Goal: Transaction & Acquisition: Purchase product/service

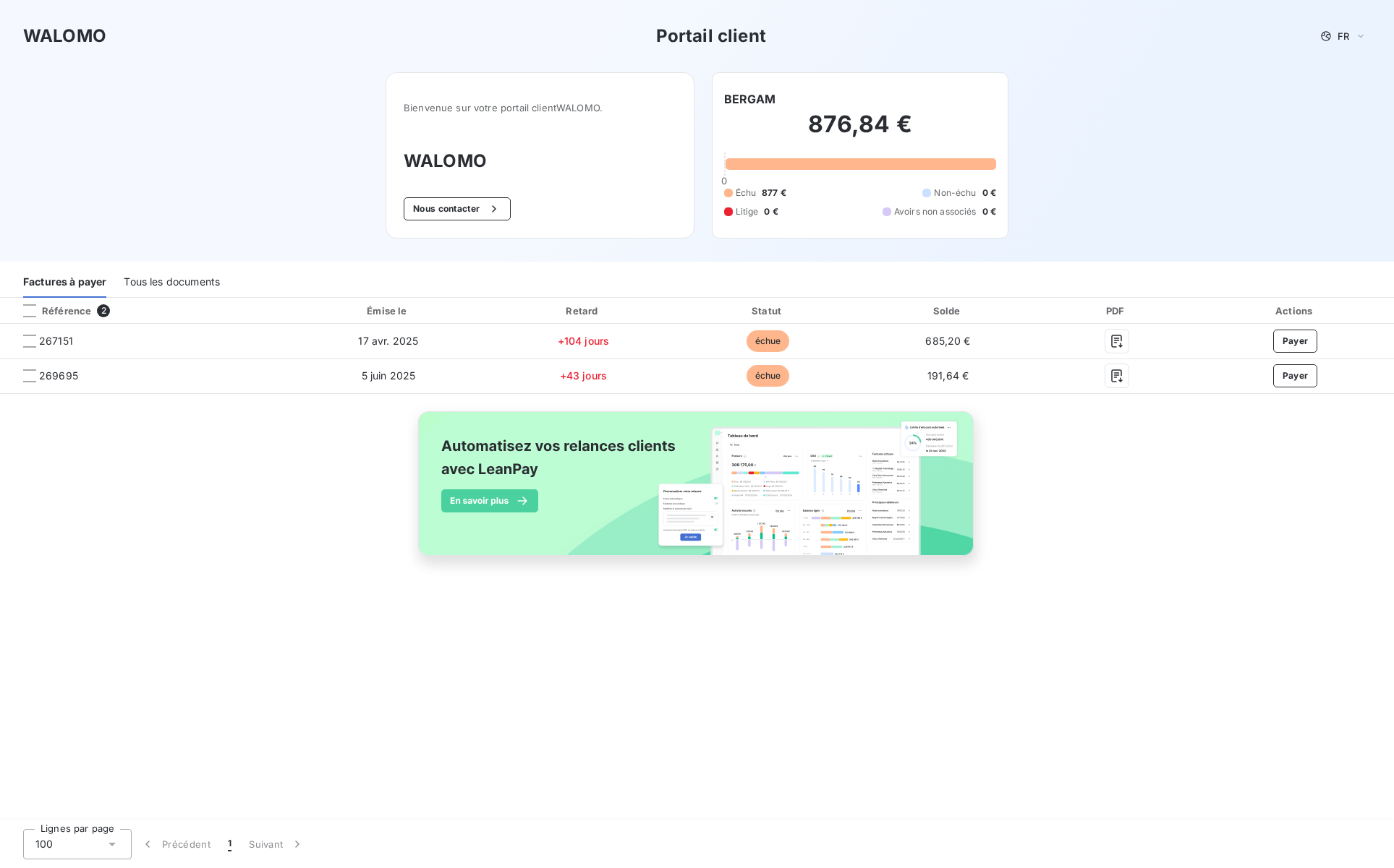
click at [1140, 501] on div "Référence 2 Émise le Retard Statut Solde PDF Actions 267151 [DATE] +104 jours é…" at bounding box center [697, 443] width 1394 height 292
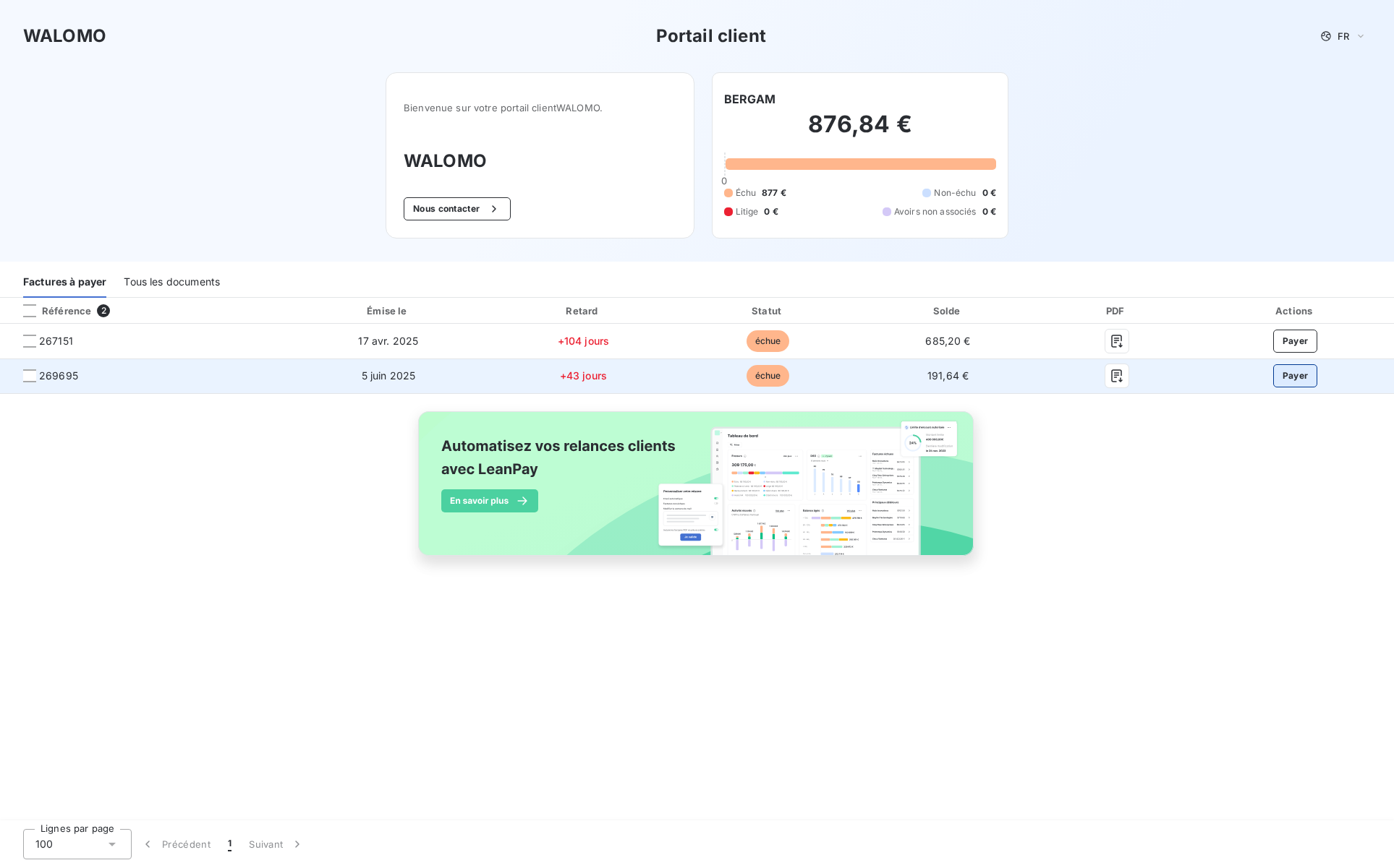
click at [1293, 379] on button "Payer" at bounding box center [1296, 376] width 45 height 23
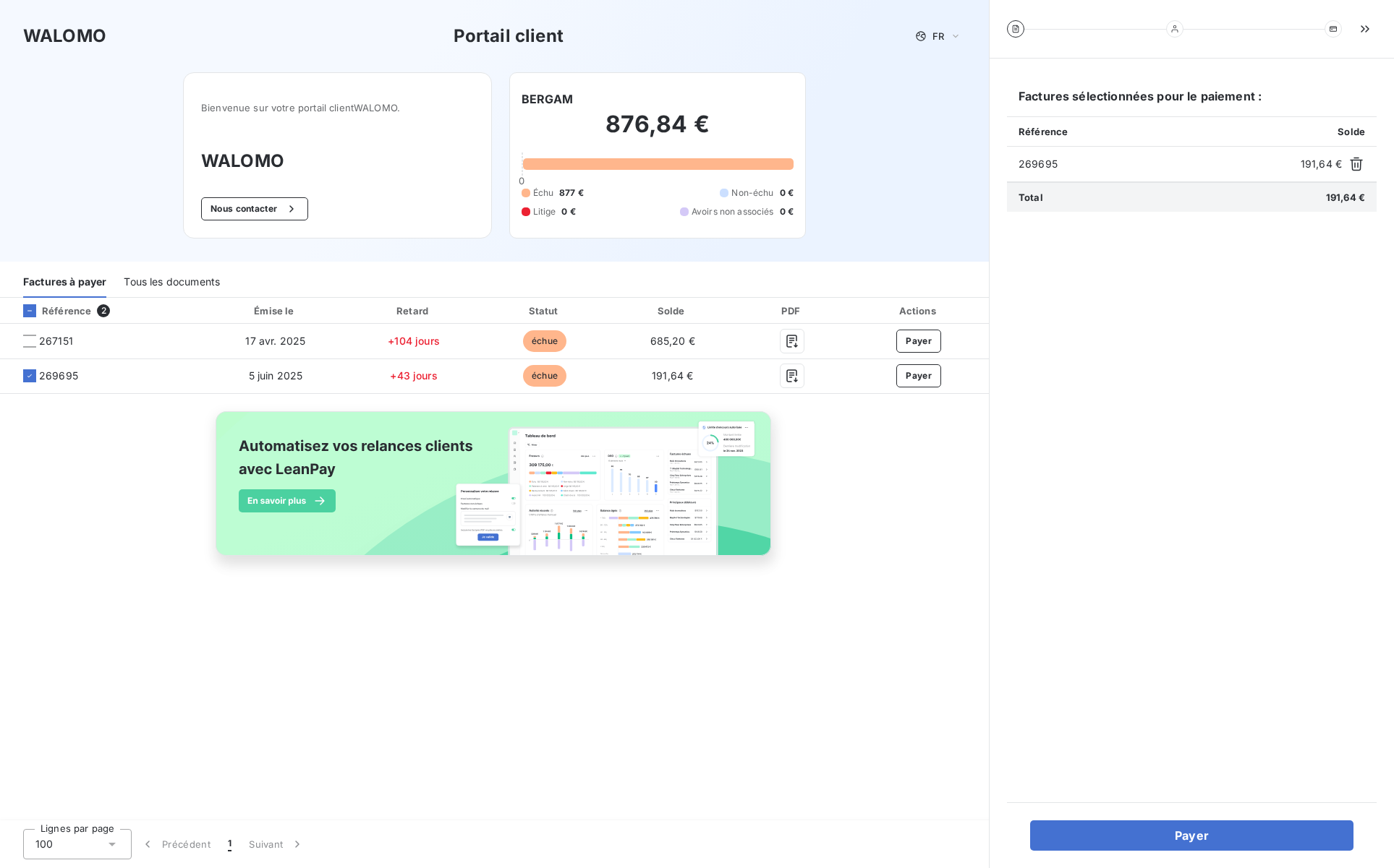
click at [1213, 200] on div "Total 191,64 €" at bounding box center [1191, 197] width 369 height 30
click at [1171, 835] on button "Payer" at bounding box center [1191, 836] width 323 height 31
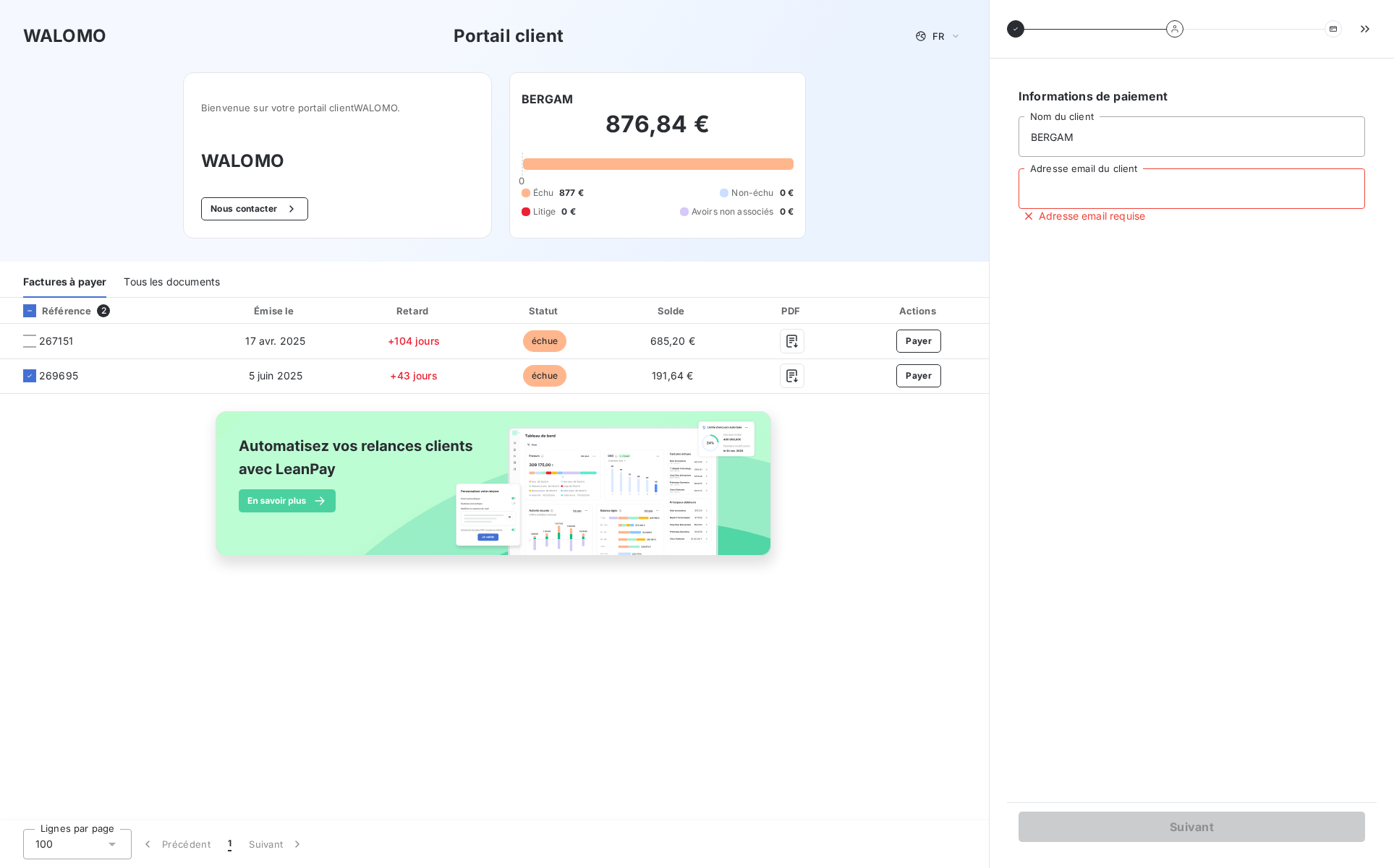
click at [1082, 196] on input "Adresse email du client" at bounding box center [1191, 188] width 346 height 40
type input "[EMAIL_ADDRESS][DOMAIN_NAME]"
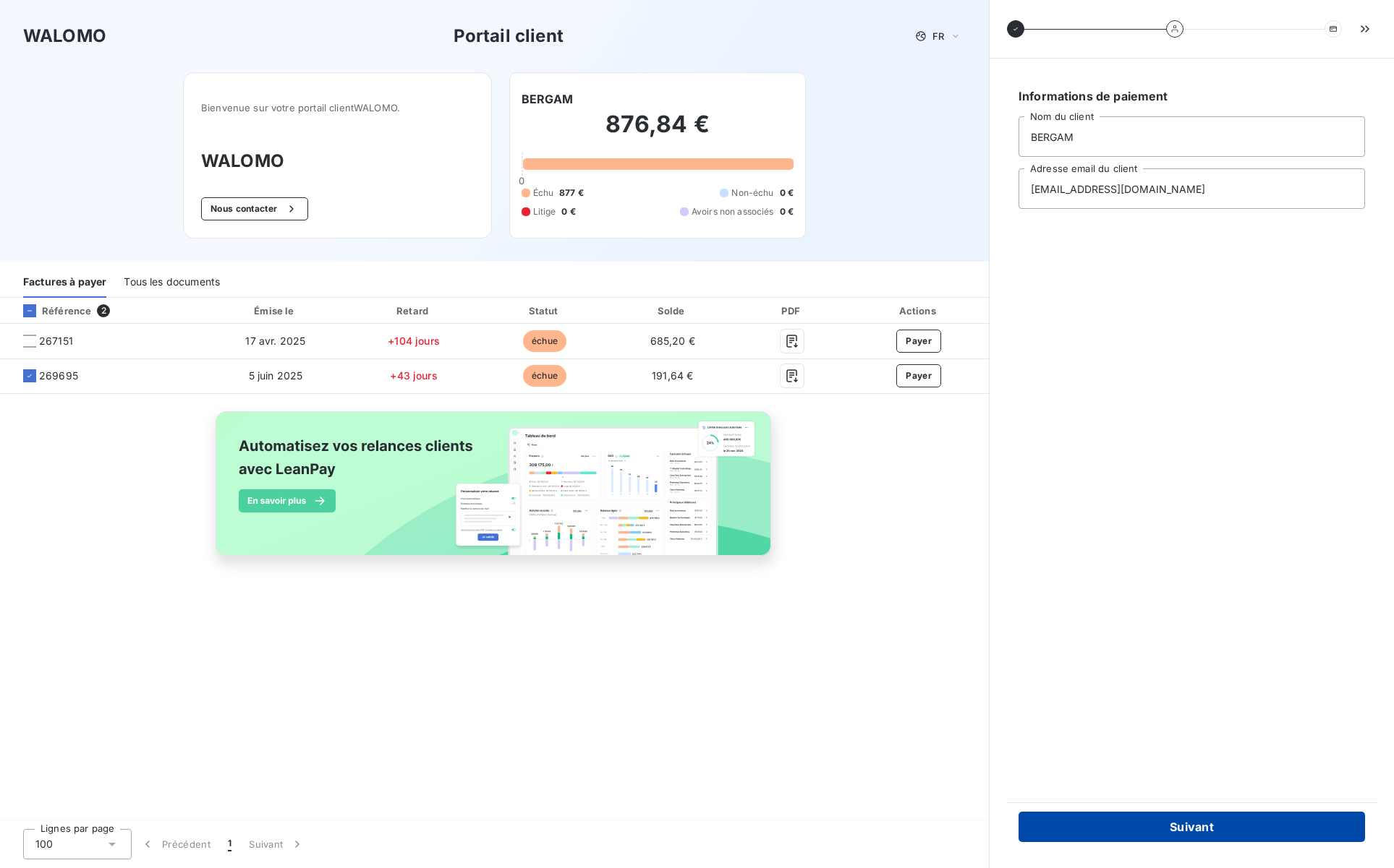
click at [1155, 827] on button "Suivant" at bounding box center [1191, 827] width 346 height 31
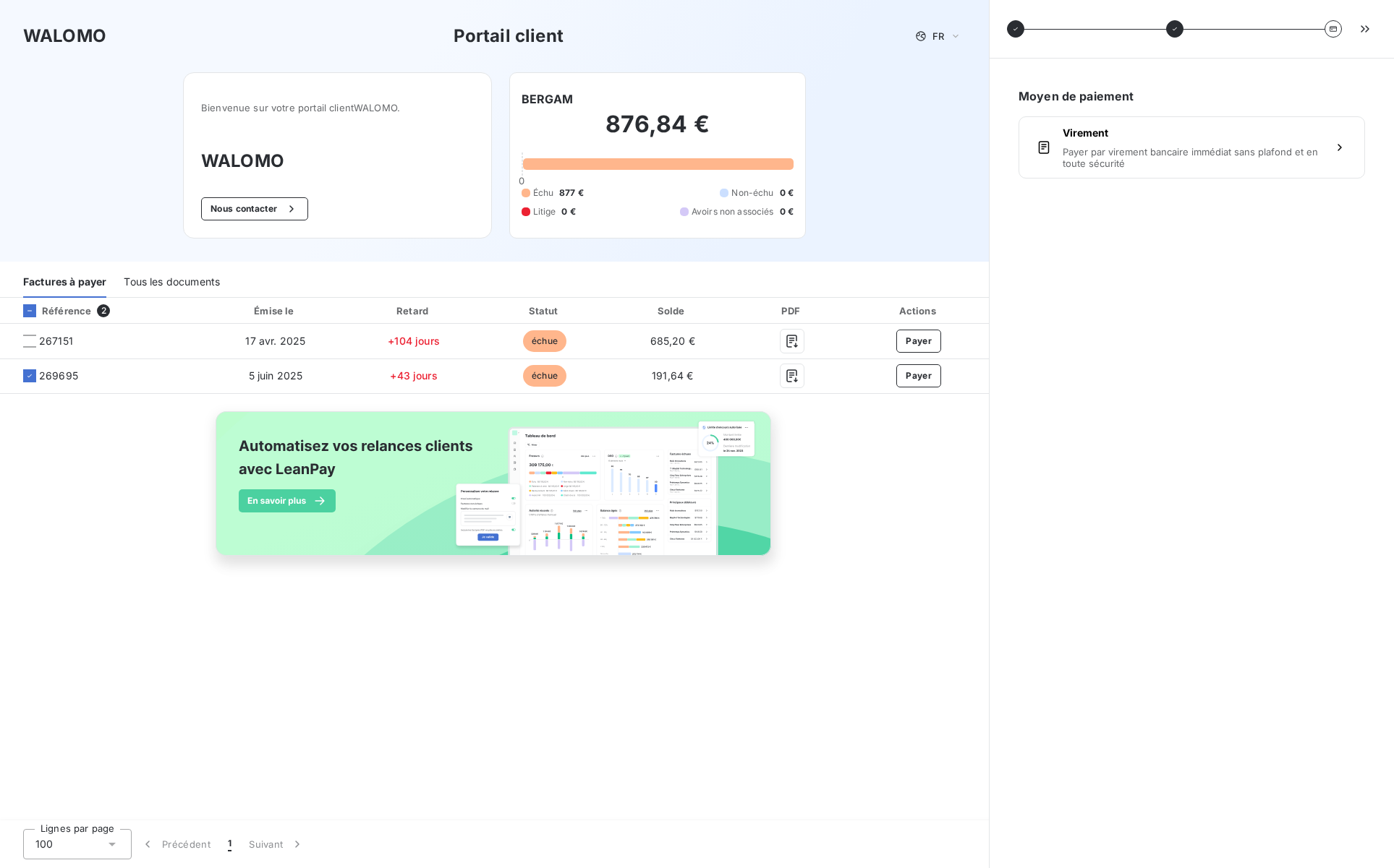
click at [1010, 644] on div "Moyen de paiement Virement Payer par virement bancaire immédiat sans plafond et…" at bounding box center [1191, 463] width 369 height 775
